Goal: Find specific page/section: Find specific page/section

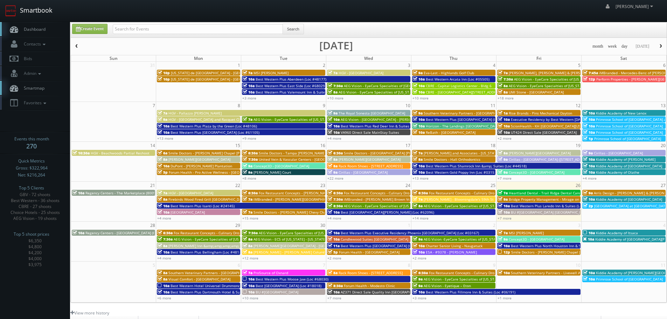
drag, startPoint x: 0, startPoint y: 0, endPoint x: 53, endPoint y: 15, distance: 55.2
click at [46, 13] on link "Smartbook" at bounding box center [28, 11] width 57 height 22
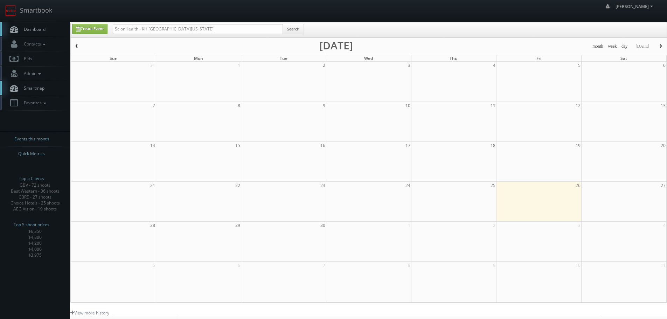
type input "ScionHealth - KH [GEOGRAPHIC_DATA][US_STATE]"
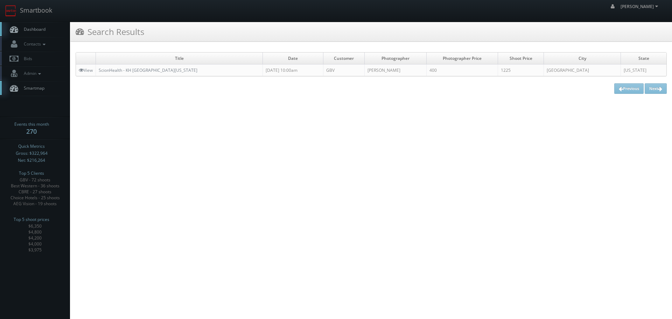
click at [208, 168] on html "Smartbook Toggle Side Navigation Toggle Top Navigation [PERSON_NAME] [PERSON_NA…" at bounding box center [336, 159] width 672 height 319
click at [46, 9] on link "Smartbook" at bounding box center [28, 11] width 57 height 22
